Goal: Check status: Check status

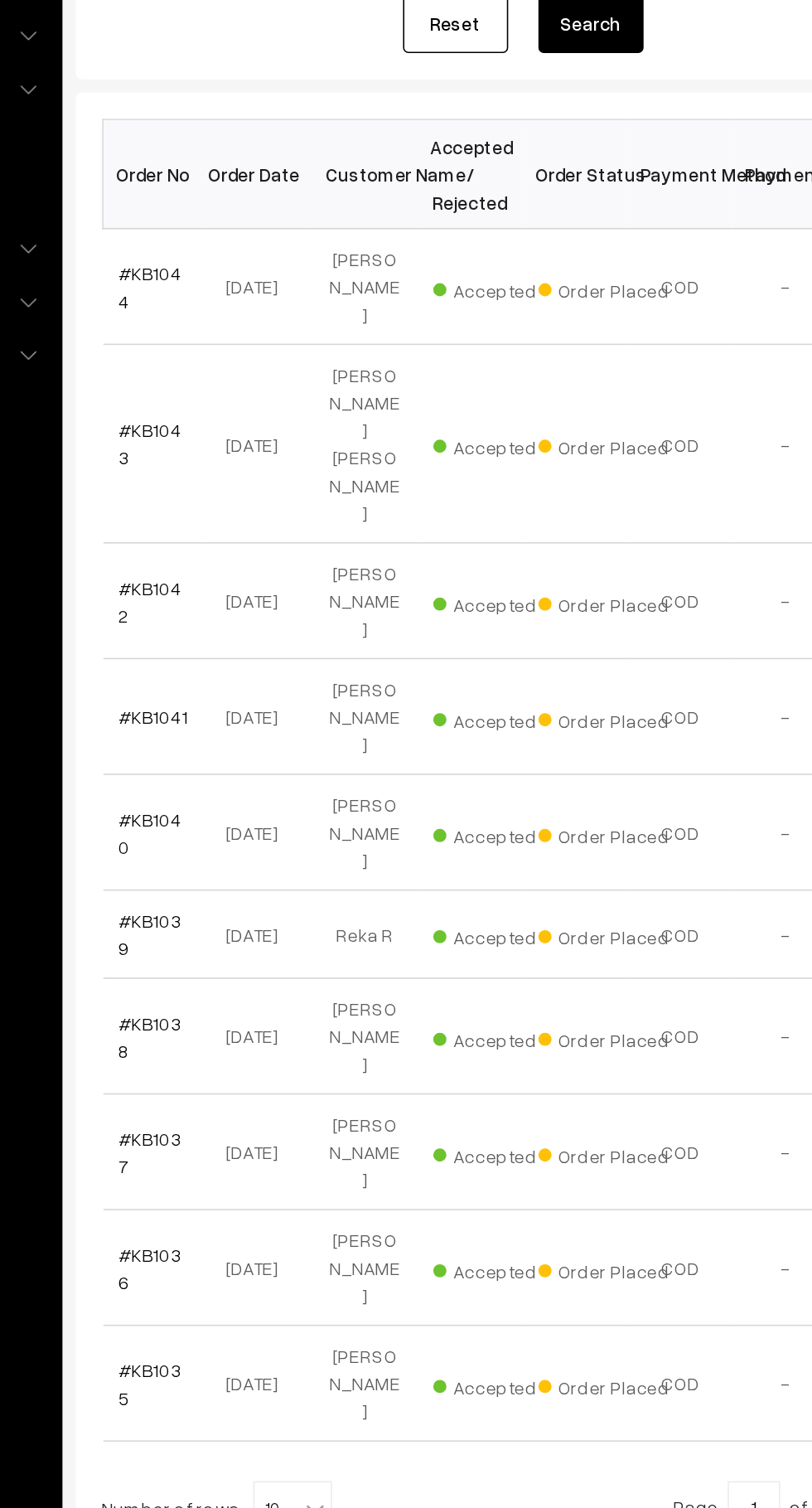
click at [378, 1211] on b at bounding box center [383, 1219] width 17 height 17
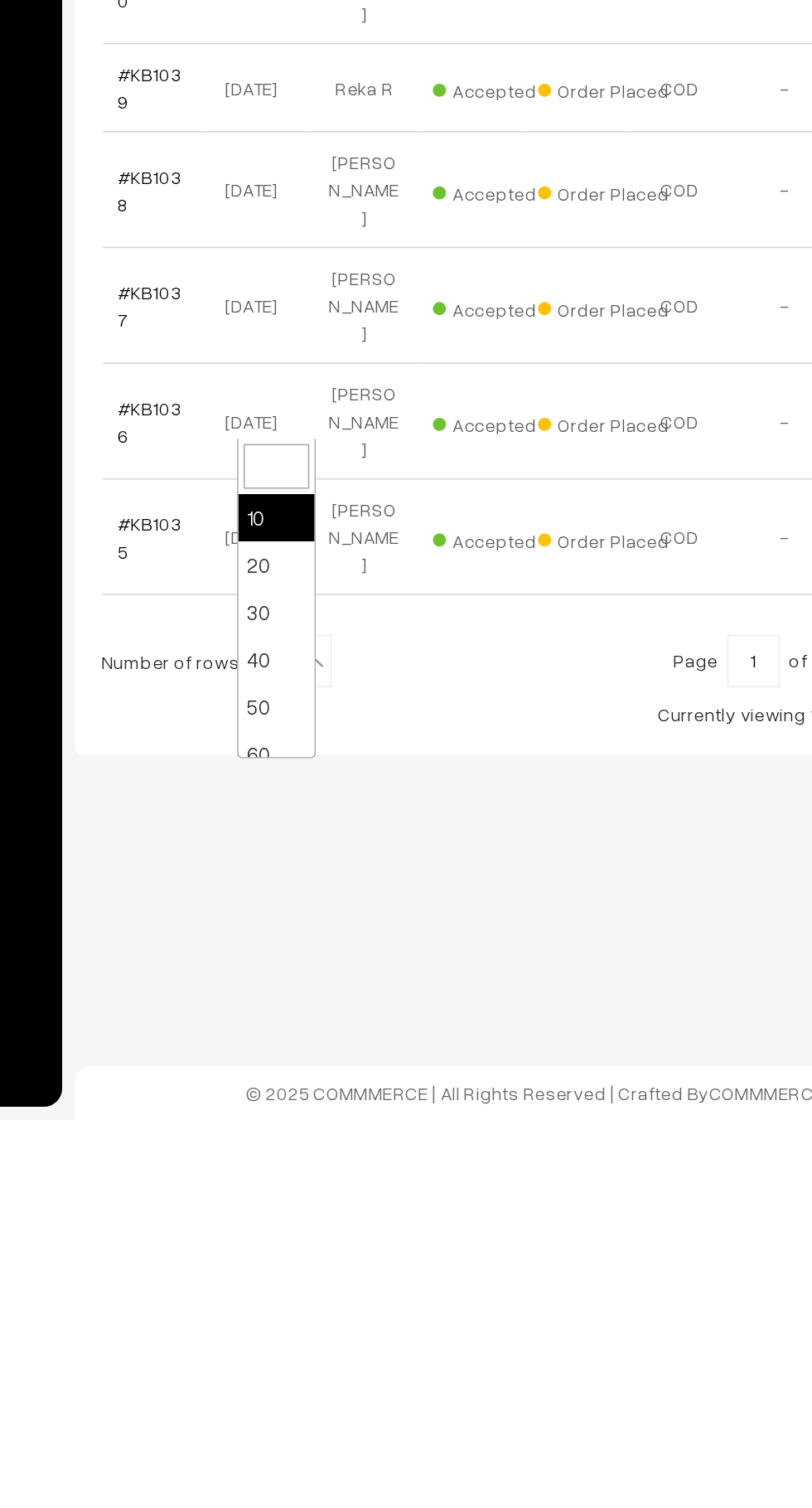
select select "30"
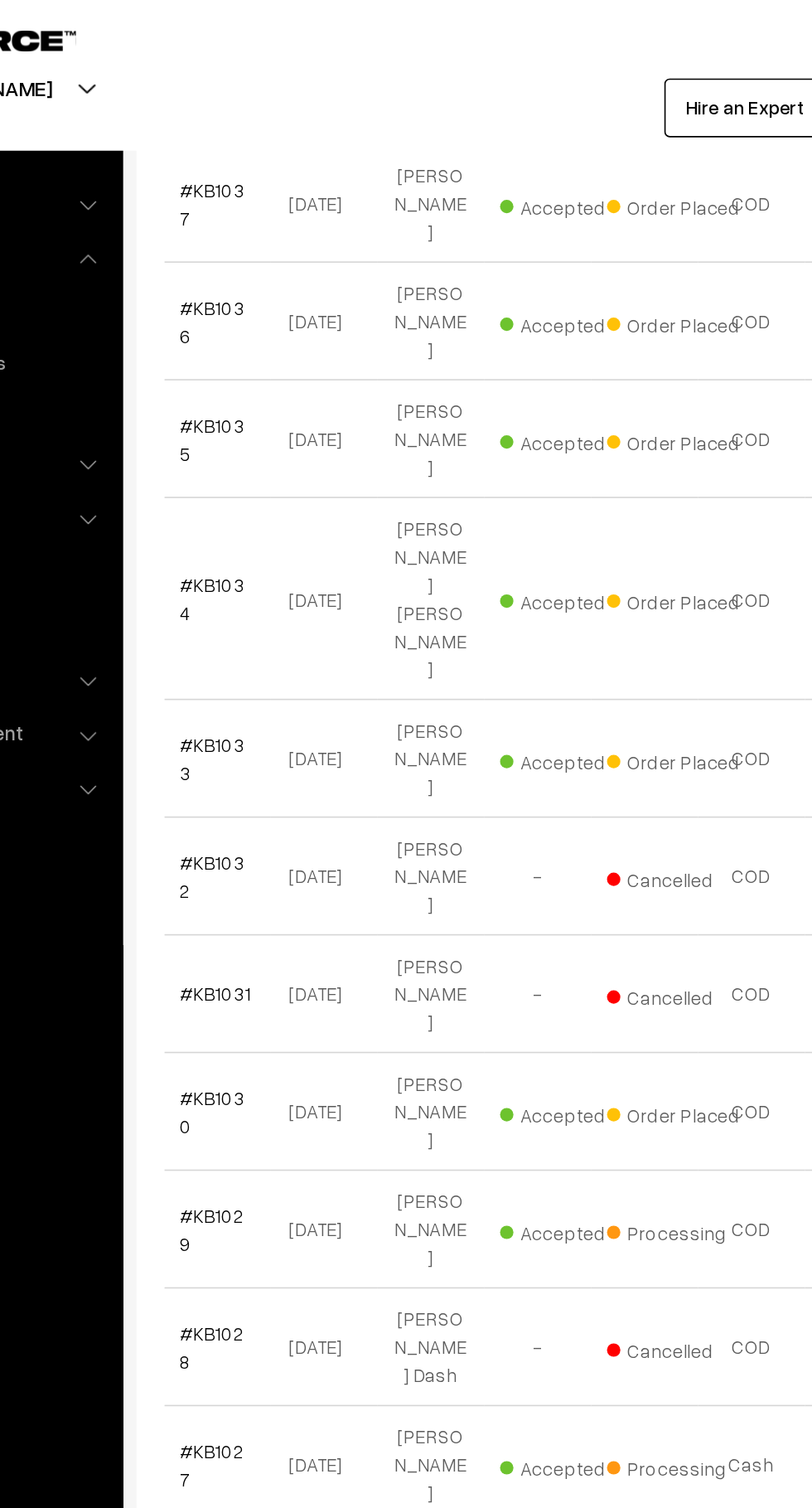
scroll to position [865, 0]
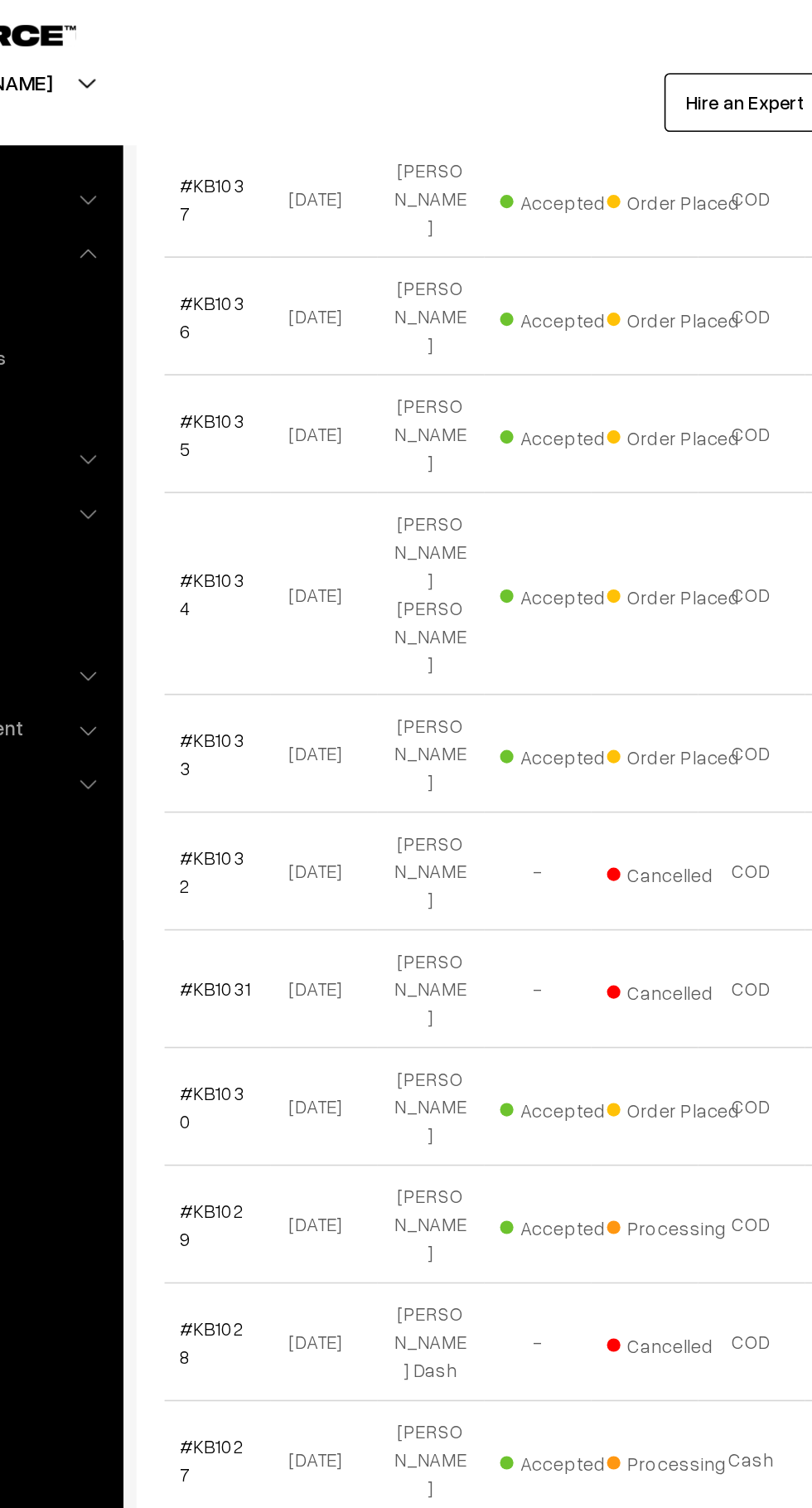
click at [261, 677] on link "#KB1030" at bounding box center [279, 692] width 40 height 32
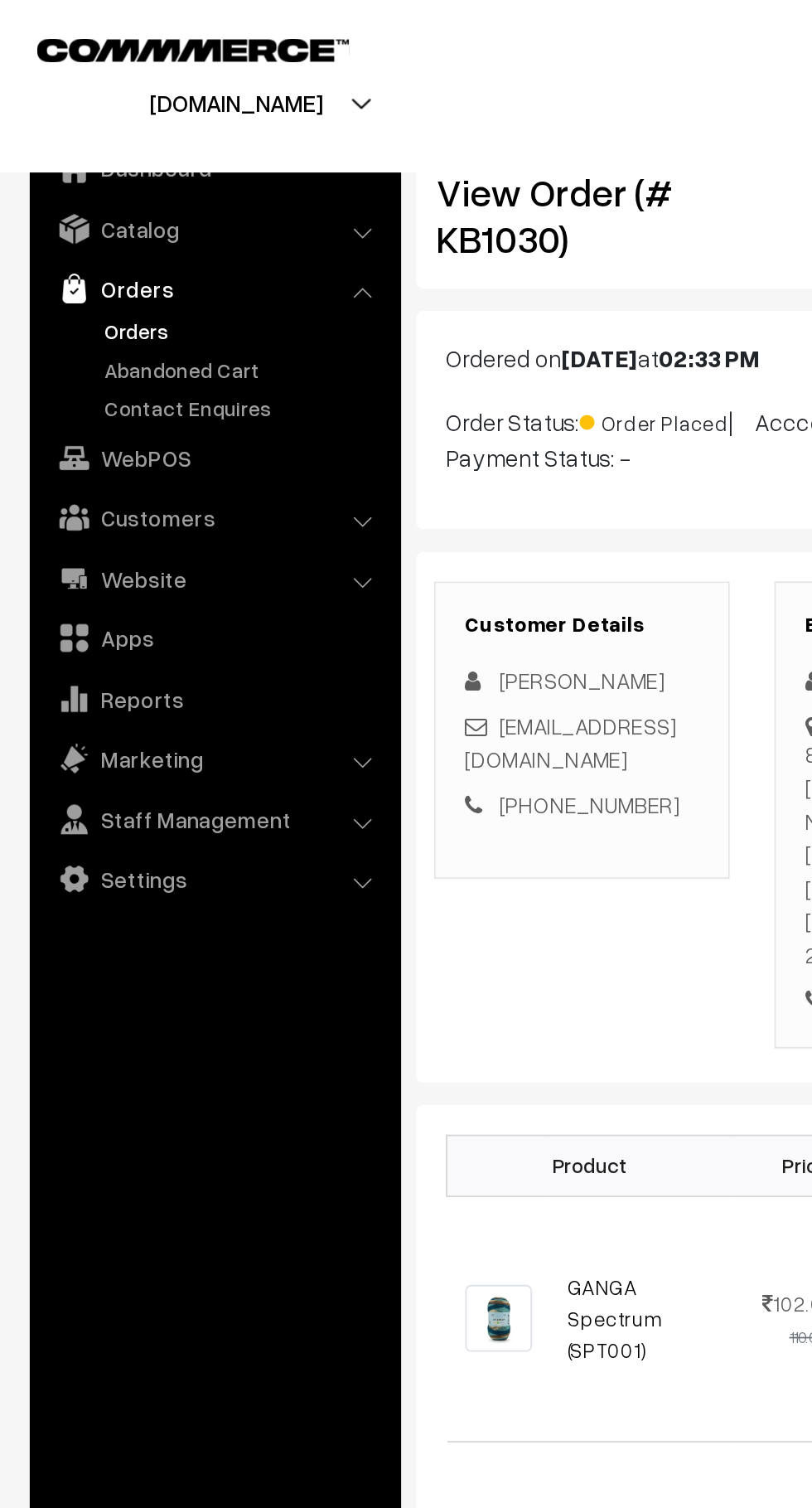
click at [58, 185] on link "Orders" at bounding box center [135, 184] width 164 height 18
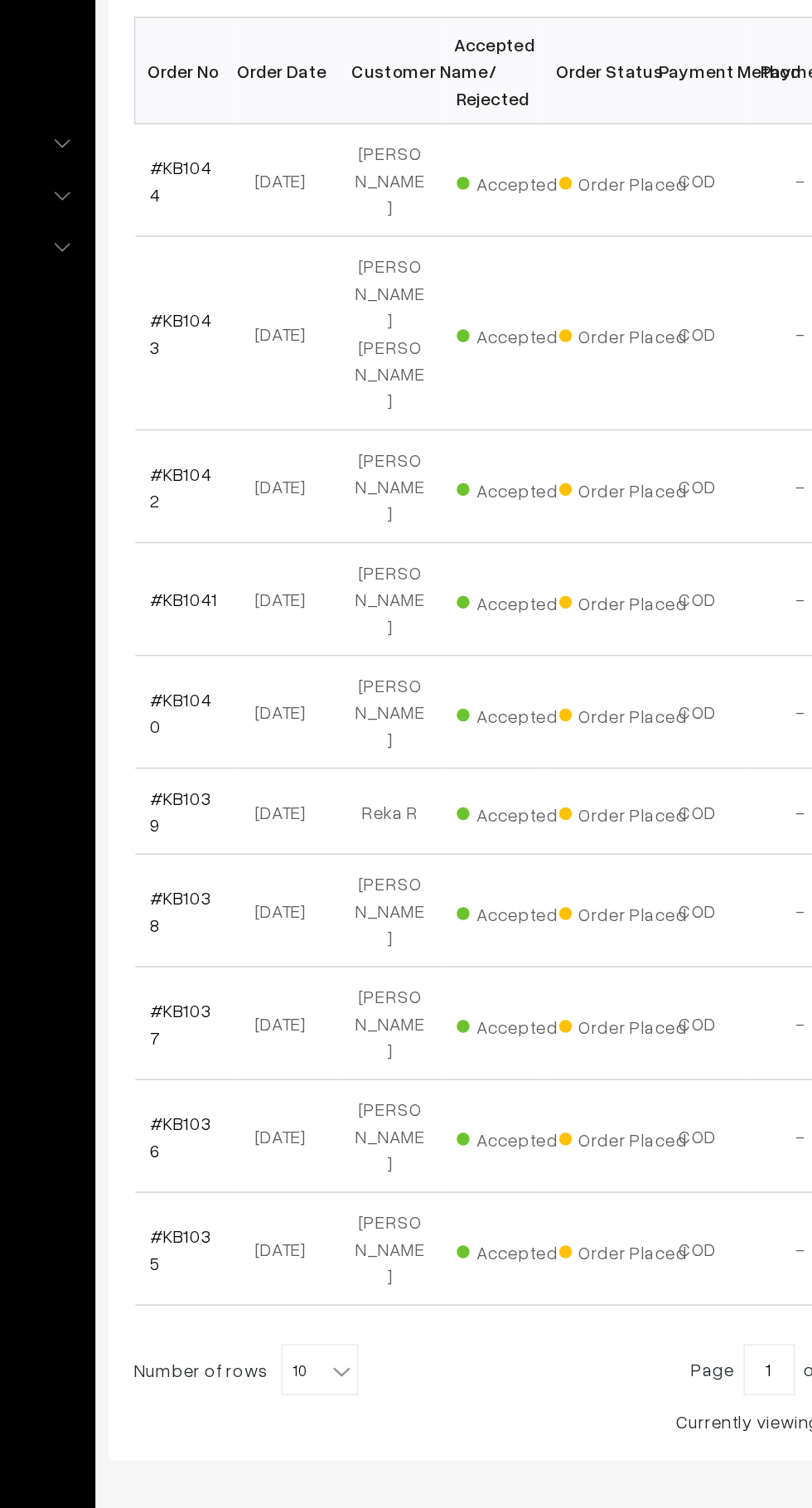
click at [381, 1211] on b at bounding box center [383, 1219] width 17 height 17
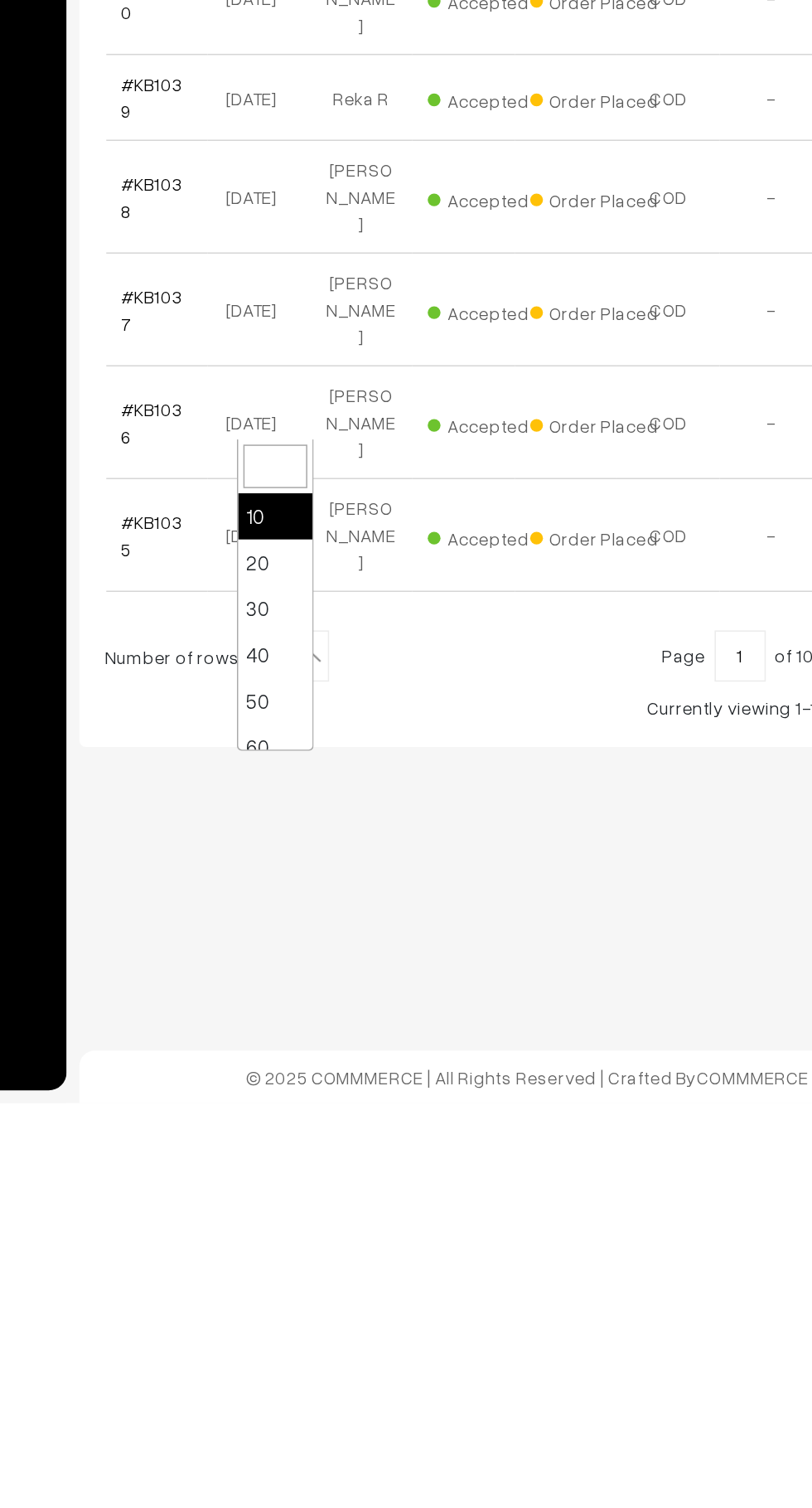
select select "30"
